Goal: Information Seeking & Learning: Learn about a topic

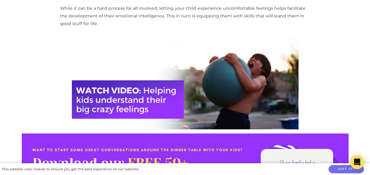
scroll to position [491, 0]
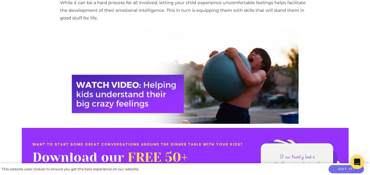
click at [184, 87] on img at bounding box center [185, 76] width 227 height 95
